Goal: Transaction & Acquisition: Purchase product/service

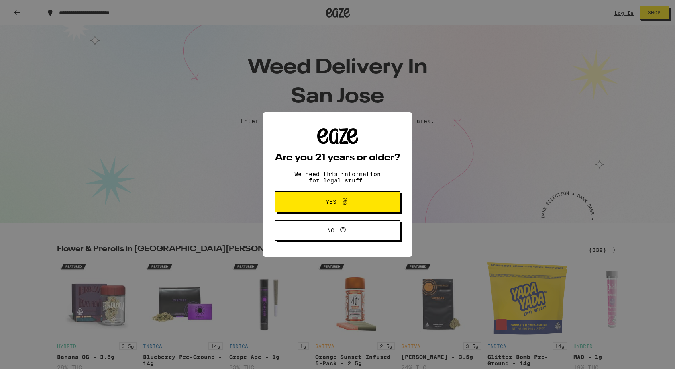
click at [313, 144] on div "Are you 21 years or older? We need this information for legal stuff. Yes No" at bounding box center [337, 184] width 675 height 369
click at [329, 205] on span "Yes" at bounding box center [330, 202] width 11 height 6
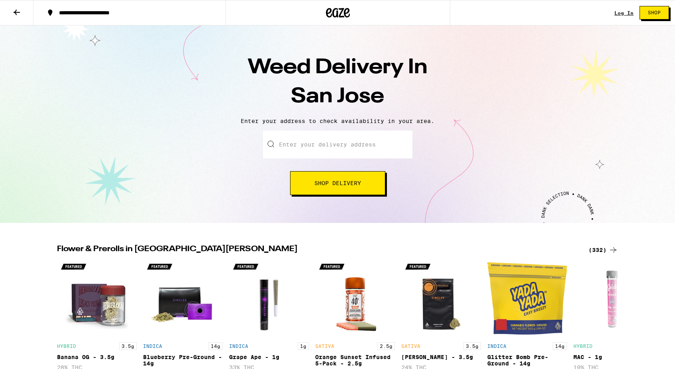
click at [294, 148] on input "Enter your delivery address" at bounding box center [337, 145] width 149 height 28
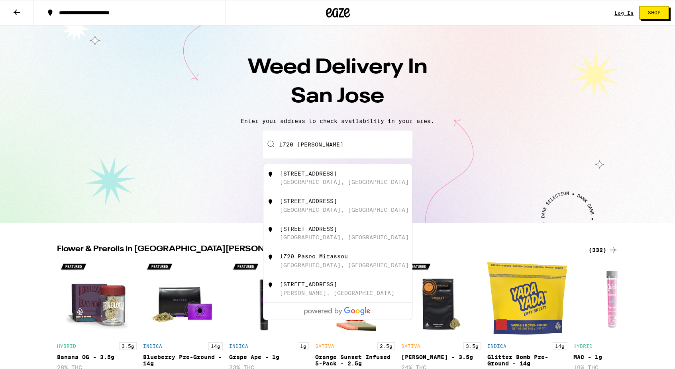
click at [317, 175] on div "[STREET_ADDRESS]" at bounding box center [308, 174] width 57 height 6
type input "[STREET_ADDRESS]"
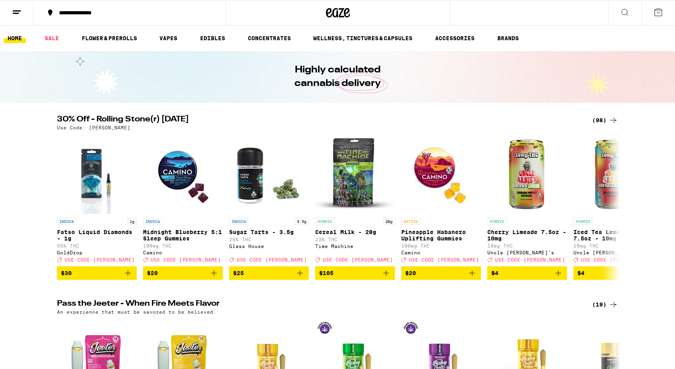
click at [535, 15] on div "**********" at bounding box center [337, 12] width 675 height 25
click at [632, 14] on button at bounding box center [624, 12] width 33 height 25
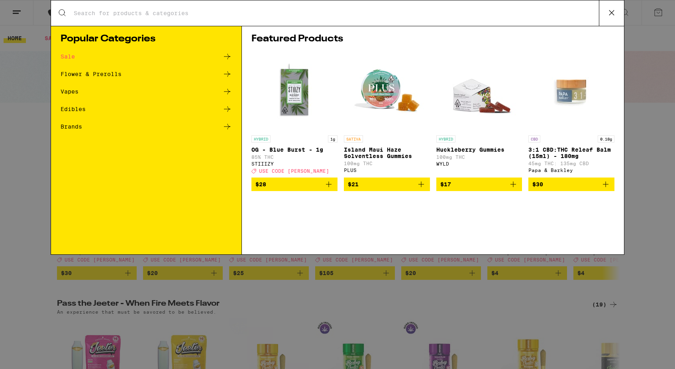
click at [502, 16] on input "Search for Products" at bounding box center [335, 13] width 525 height 7
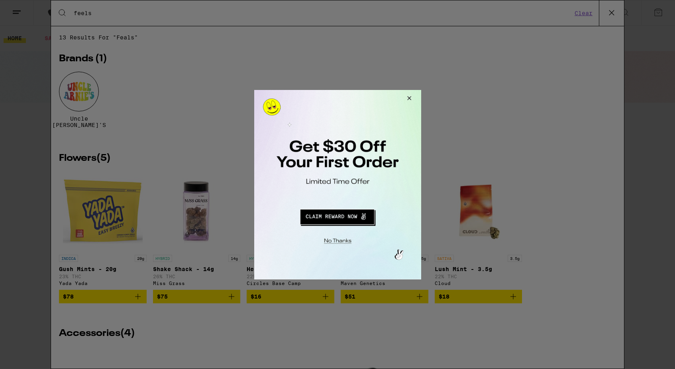
type input "feels"
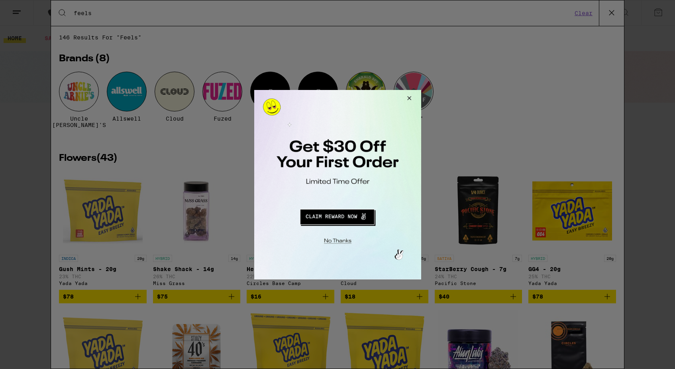
drag, startPoint x: 755, startPoint y: 106, endPoint x: 304, endPoint y: 189, distance: 459.0
click at [341, 242] on button "Close Modal" at bounding box center [336, 239] width 162 height 12
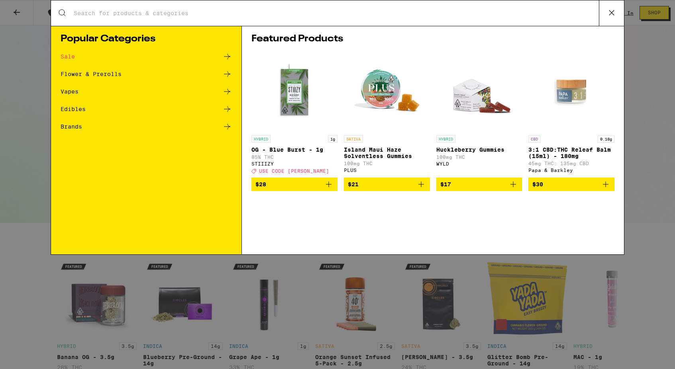
click at [68, 108] on div "Edibles" at bounding box center [73, 109] width 25 height 6
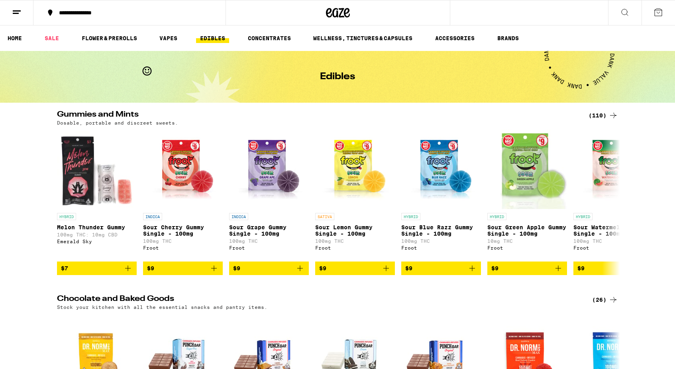
click at [16, 19] on button at bounding box center [16, 12] width 33 height 25
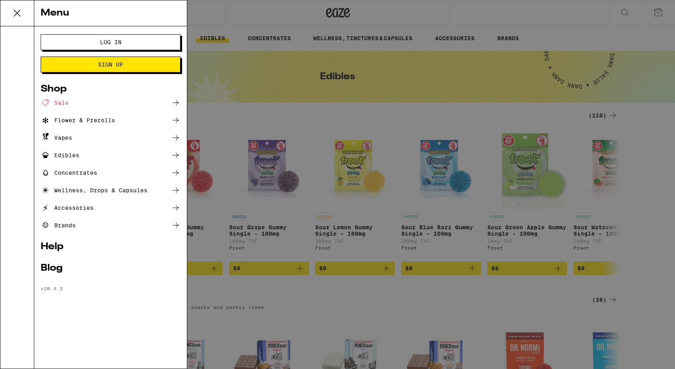
click at [112, 43] on span "Log In" at bounding box center [111, 42] width 22 height 6
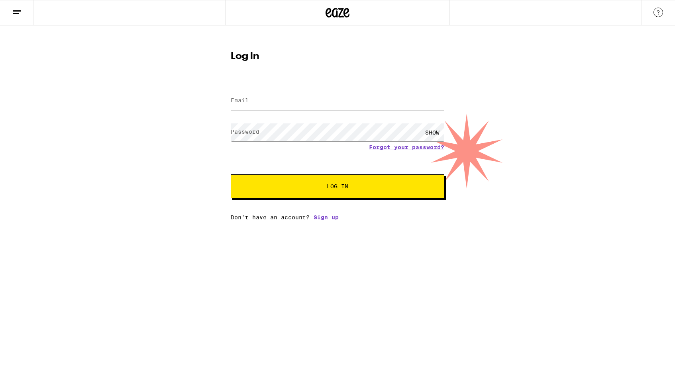
type input "[EMAIL_ADDRESS][DOMAIN_NAME]"
click at [337, 187] on button "Log In" at bounding box center [338, 186] width 214 height 24
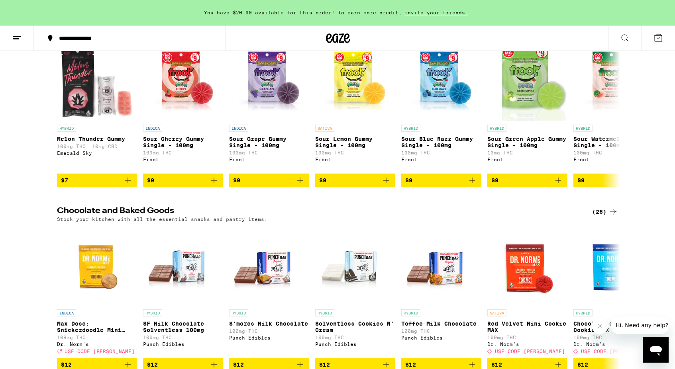
scroll to position [2181, 0]
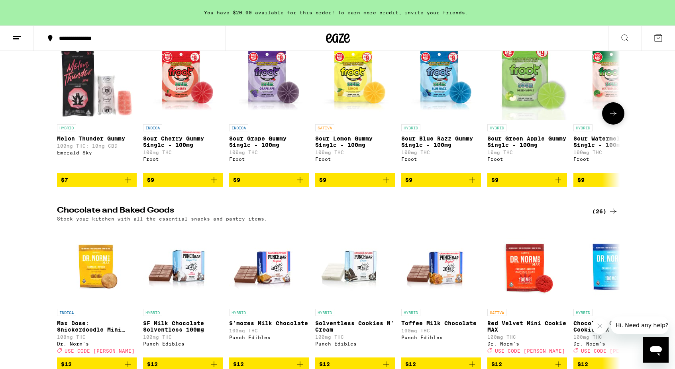
click at [610, 118] on icon at bounding box center [613, 114] width 10 height 10
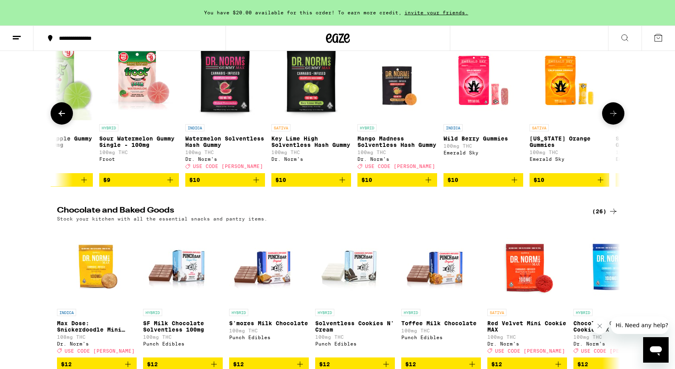
click at [610, 118] on icon at bounding box center [613, 114] width 10 height 10
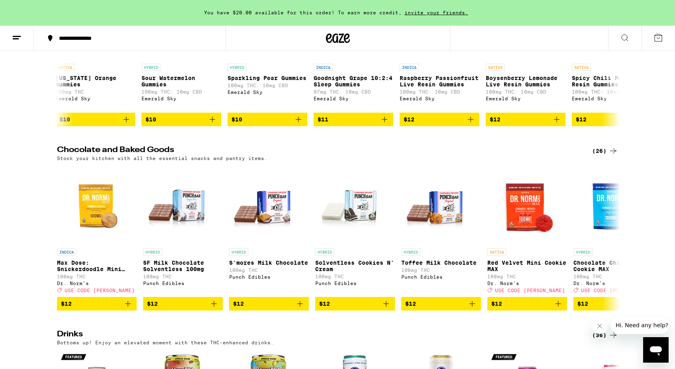
scroll to position [2165, 0]
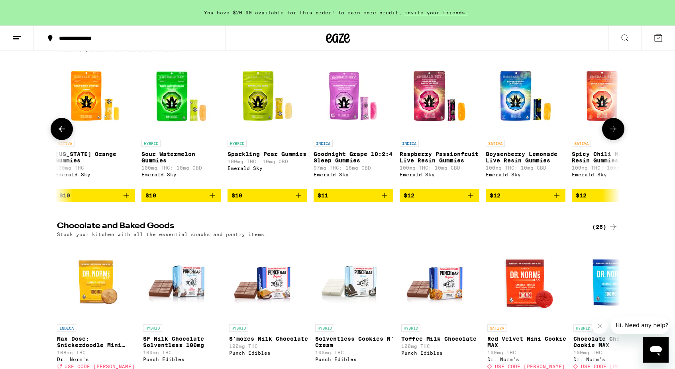
click at [610, 134] on icon at bounding box center [613, 129] width 10 height 10
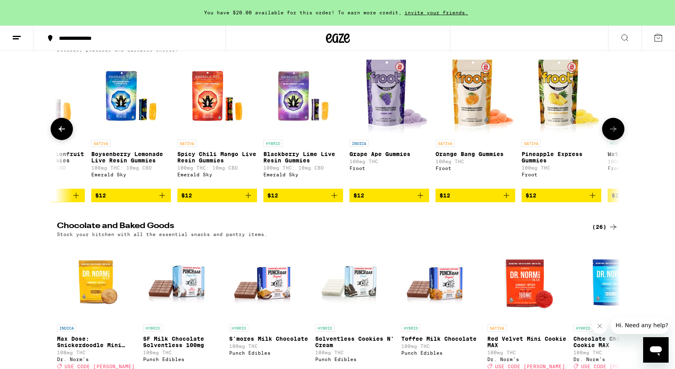
scroll to position [0, 1422]
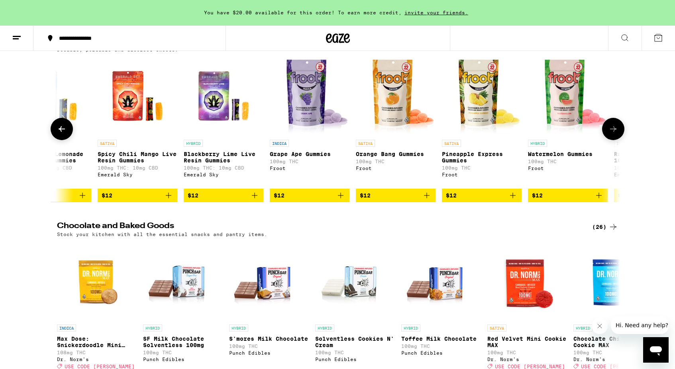
click at [611, 134] on icon at bounding box center [613, 129] width 10 height 10
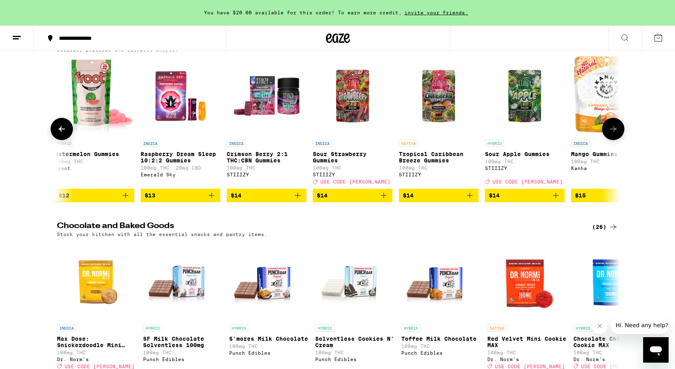
scroll to position [0, 1896]
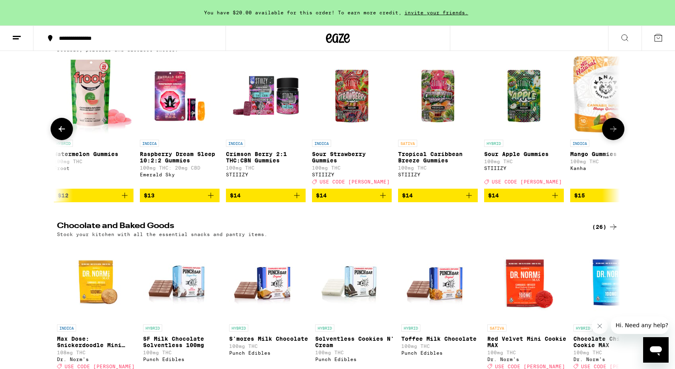
click at [610, 134] on icon at bounding box center [613, 129] width 10 height 10
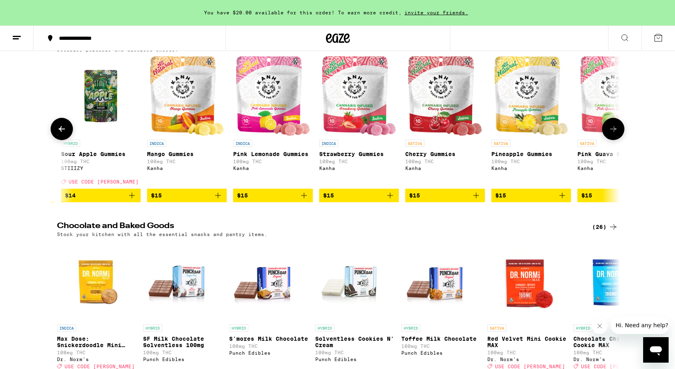
scroll to position [0, 2370]
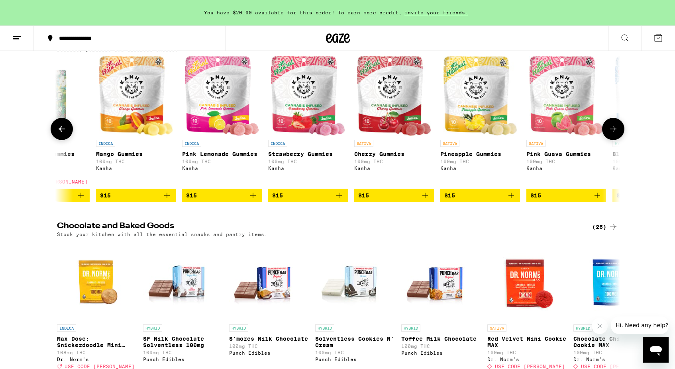
click at [611, 134] on icon at bounding box center [613, 129] width 10 height 10
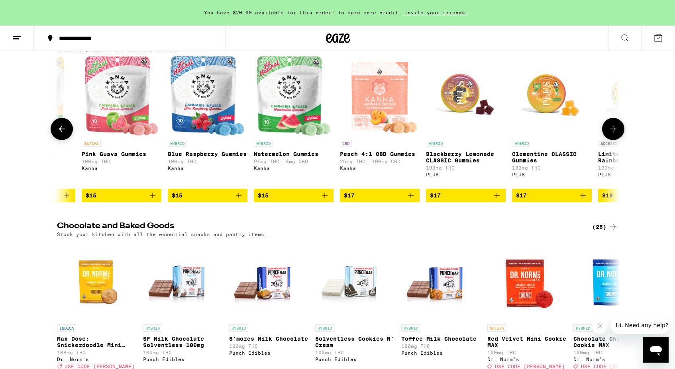
scroll to position [0, 2844]
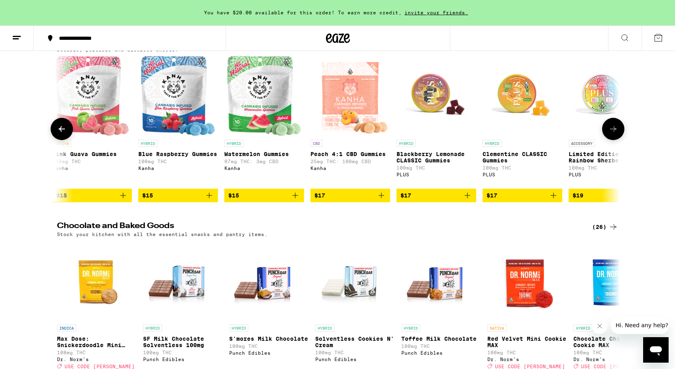
click at [611, 134] on icon at bounding box center [613, 129] width 10 height 10
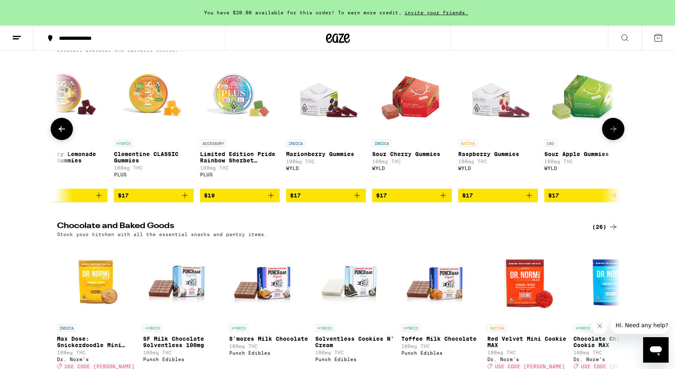
scroll to position [0, 3319]
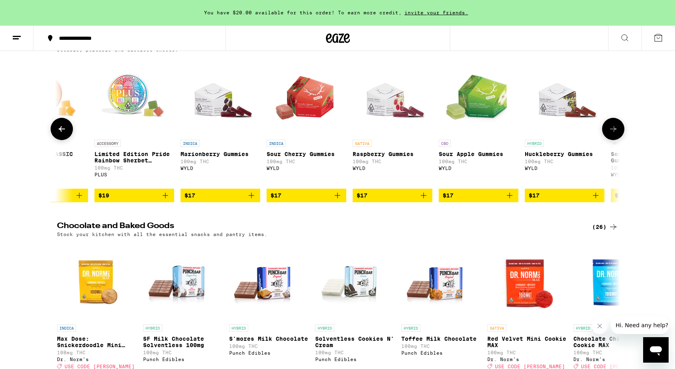
click at [623, 140] on button at bounding box center [613, 129] width 22 height 22
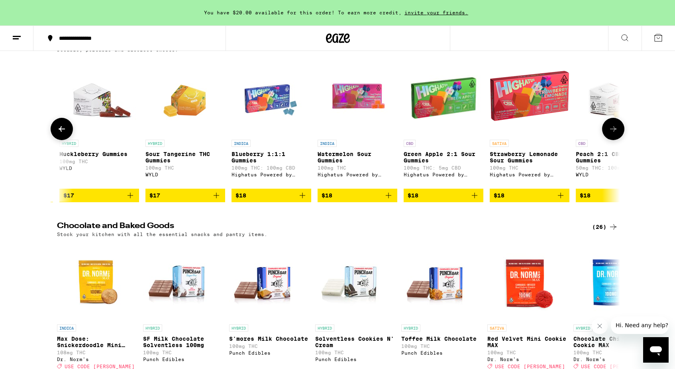
scroll to position [0, 3793]
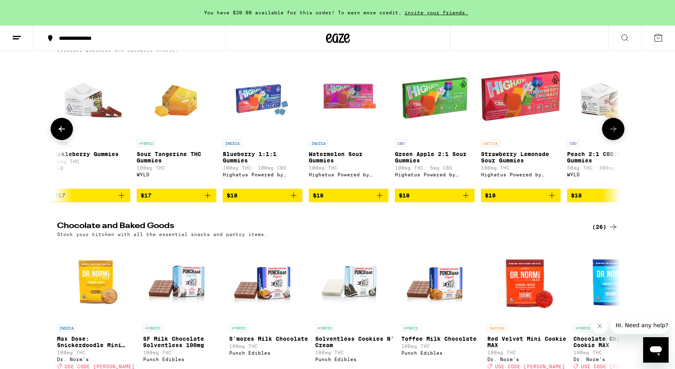
click at [619, 140] on button at bounding box center [613, 129] width 22 height 22
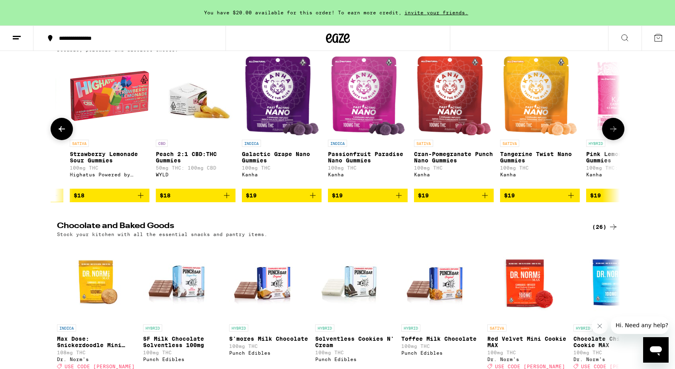
scroll to position [0, 4267]
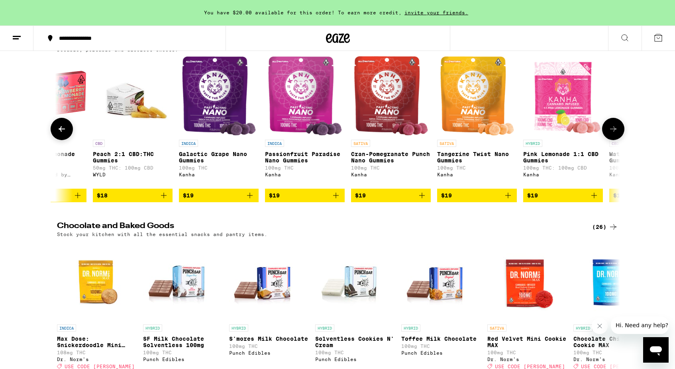
click at [615, 134] on icon at bounding box center [613, 129] width 10 height 10
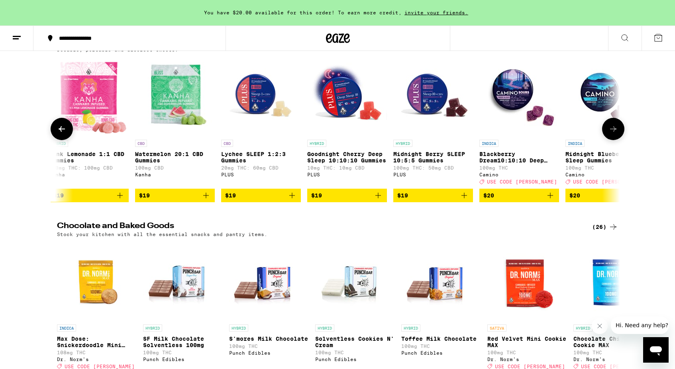
click at [615, 134] on icon at bounding box center [613, 129] width 10 height 10
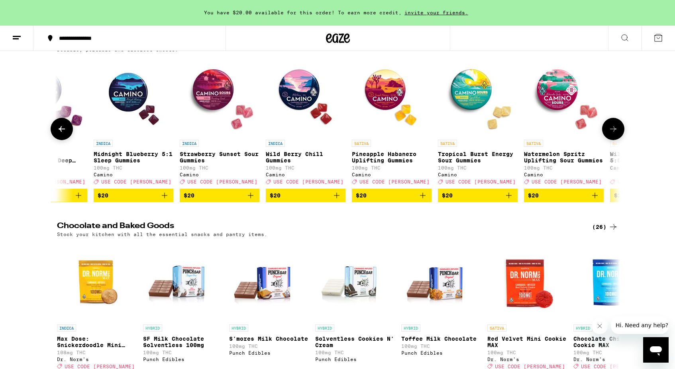
scroll to position [0, 5215]
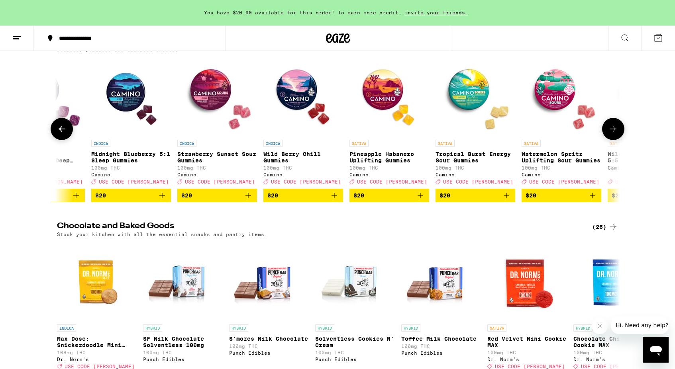
click at [614, 134] on icon at bounding box center [613, 129] width 10 height 10
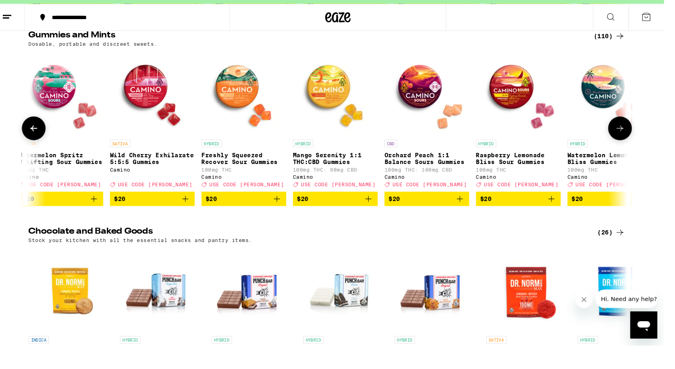
scroll to position [2165, 0]
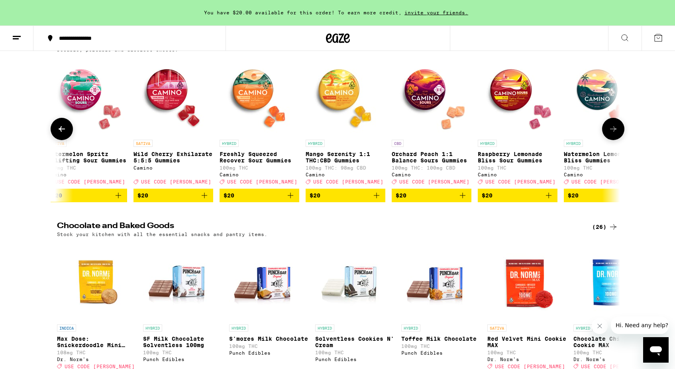
click at [64, 134] on icon at bounding box center [62, 129] width 10 height 10
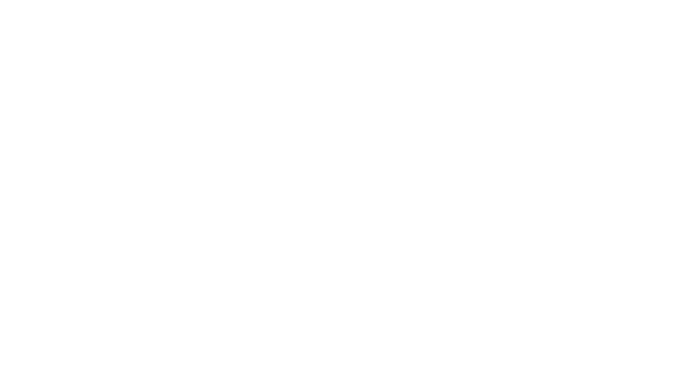
scroll to position [2166, 0]
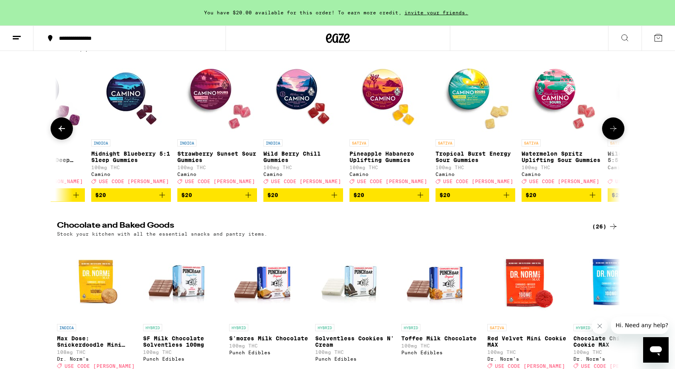
click at [617, 133] on icon at bounding box center [613, 129] width 10 height 10
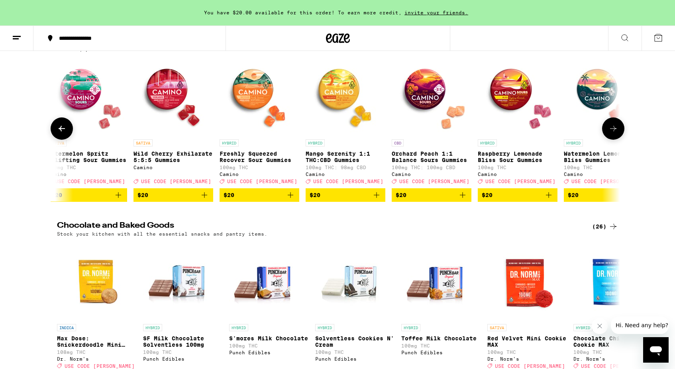
click at [617, 133] on icon at bounding box center [613, 129] width 10 height 10
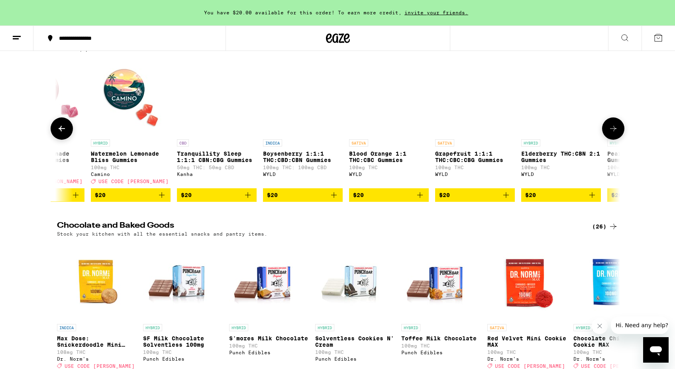
scroll to position [0, 6163]
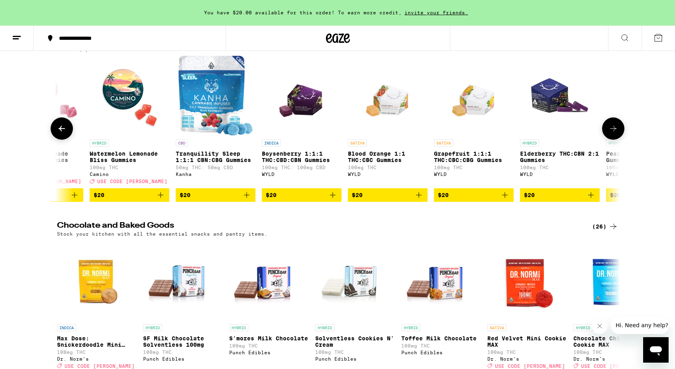
click at [619, 140] on button at bounding box center [613, 129] width 22 height 22
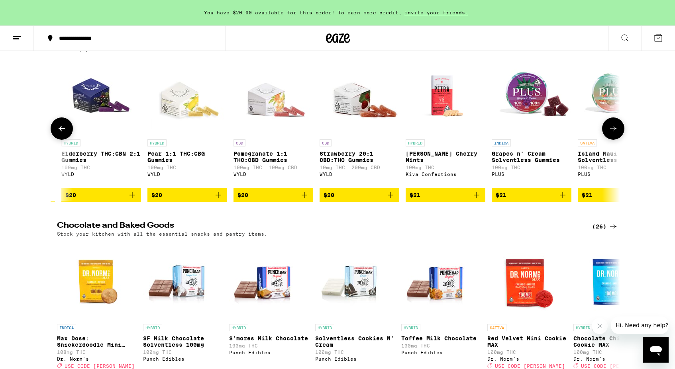
scroll to position [0, 6637]
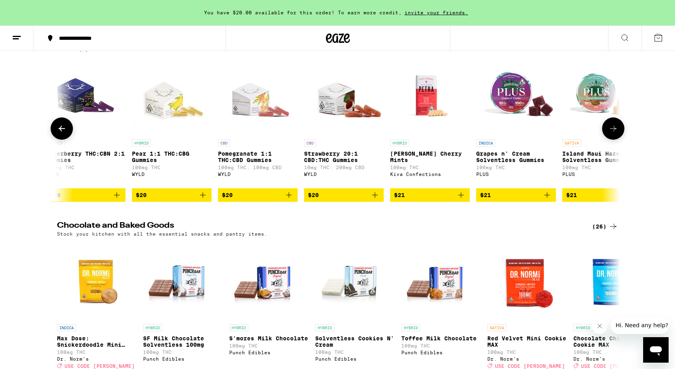
click at [617, 133] on icon at bounding box center [613, 129] width 10 height 10
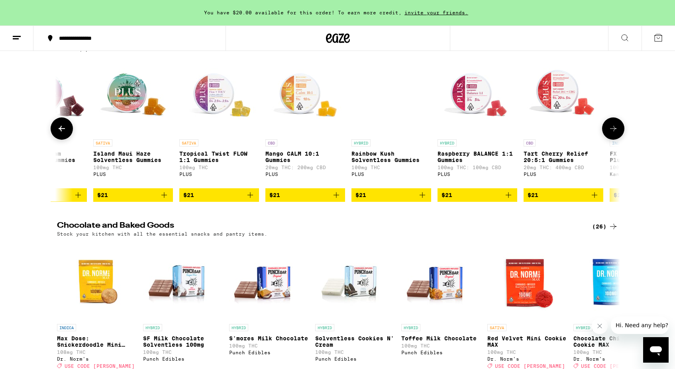
scroll to position [0, 7111]
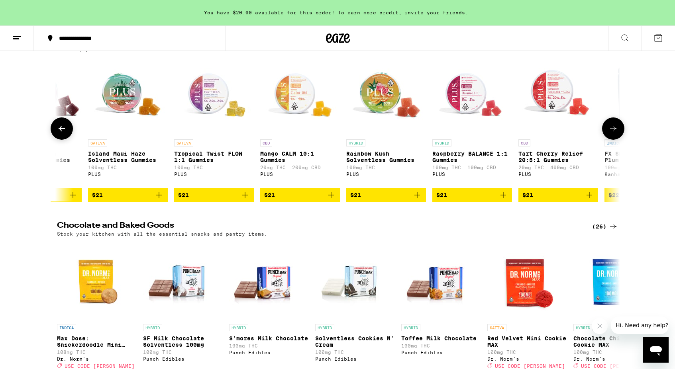
click at [614, 133] on icon at bounding box center [613, 129] width 10 height 10
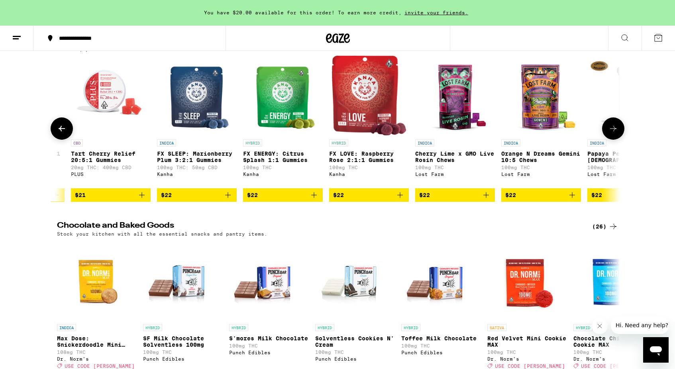
scroll to position [0, 7585]
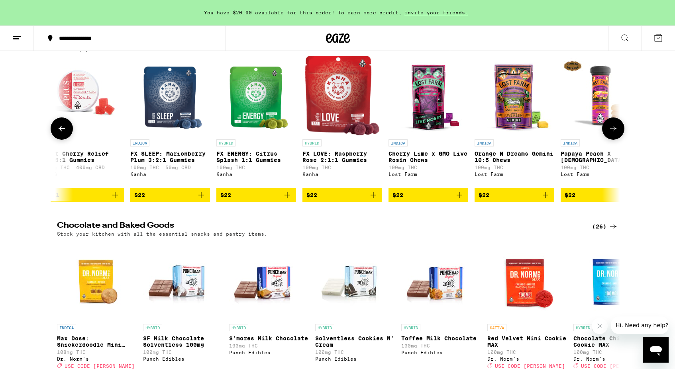
click at [608, 133] on icon at bounding box center [613, 129] width 10 height 10
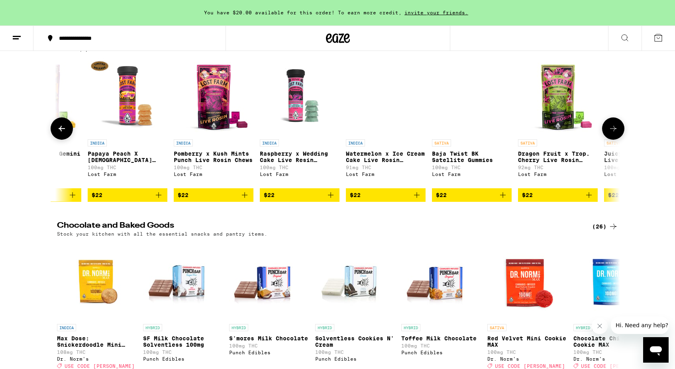
scroll to position [0, 8059]
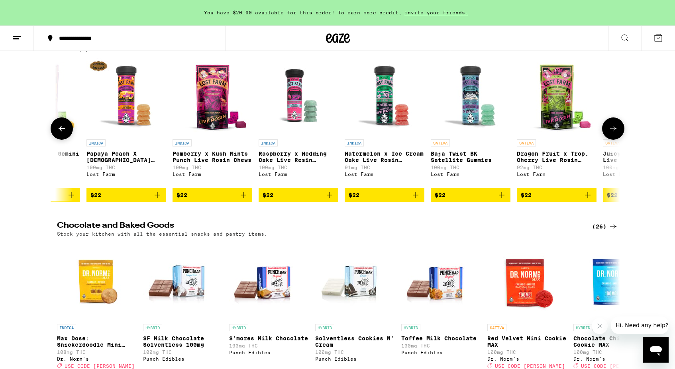
click at [614, 133] on icon at bounding box center [613, 129] width 10 height 10
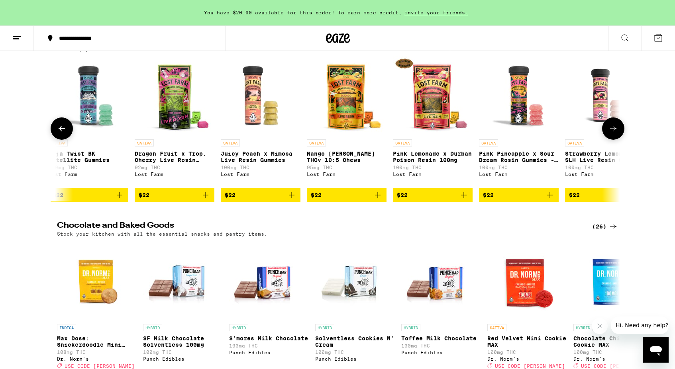
scroll to position [0, 8533]
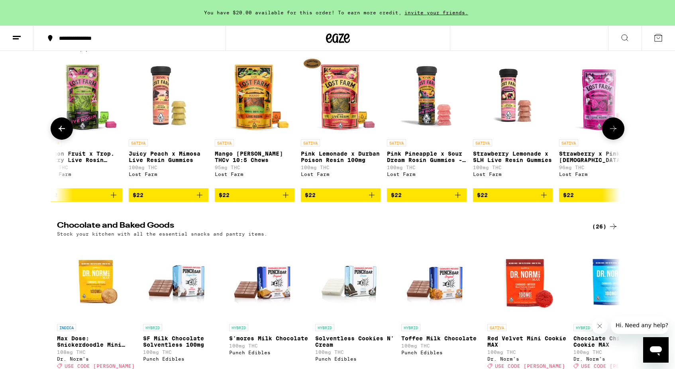
click at [614, 133] on icon at bounding box center [613, 129] width 10 height 10
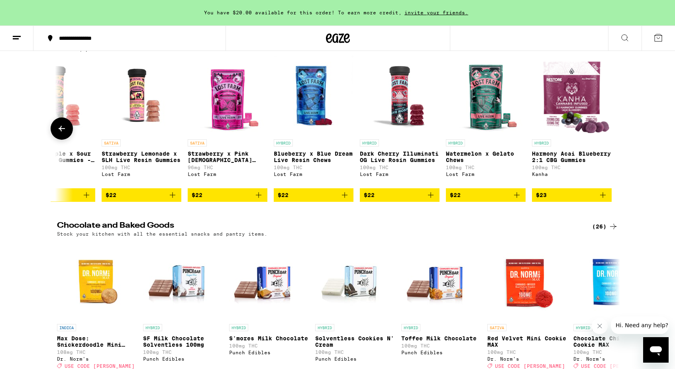
click at [614, 140] on div at bounding box center [613, 129] width 22 height 22
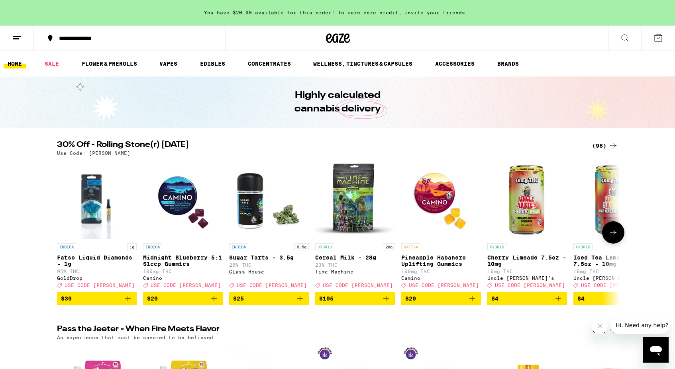
scroll to position [0, 0]
